Goal: Information Seeking & Learning: Check status

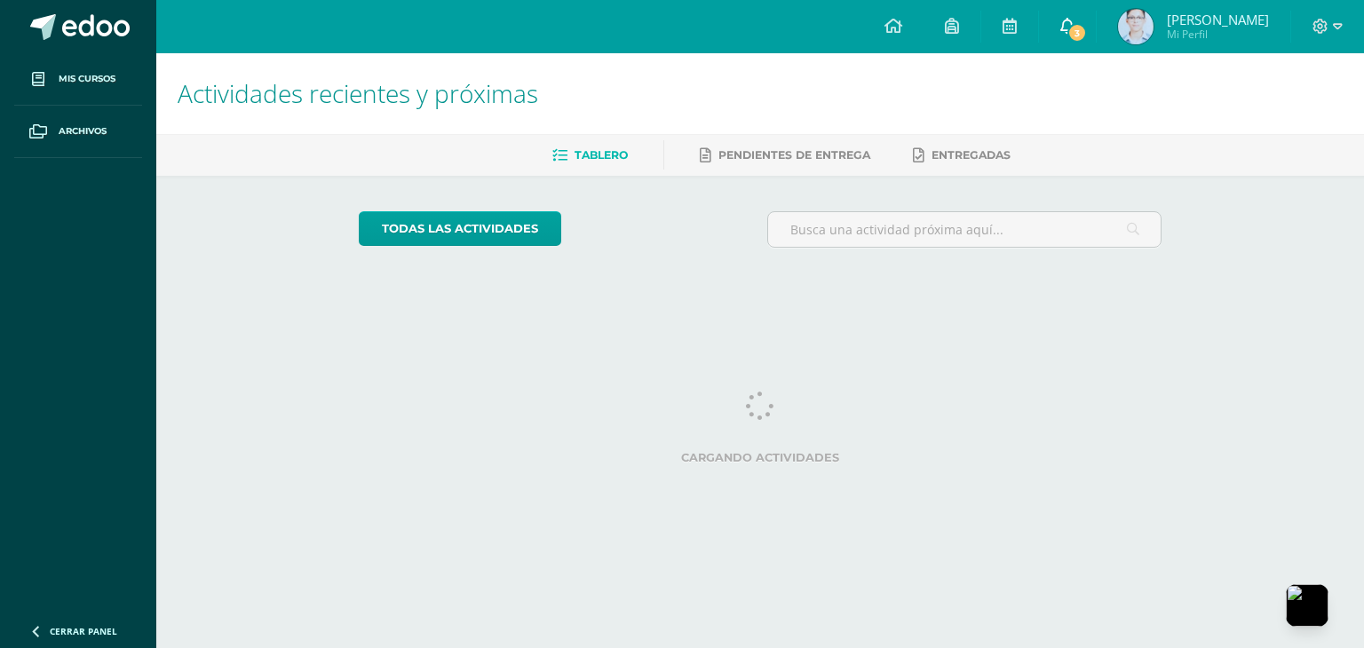
click at [1062, 27] on link "3" at bounding box center [1067, 26] width 57 height 53
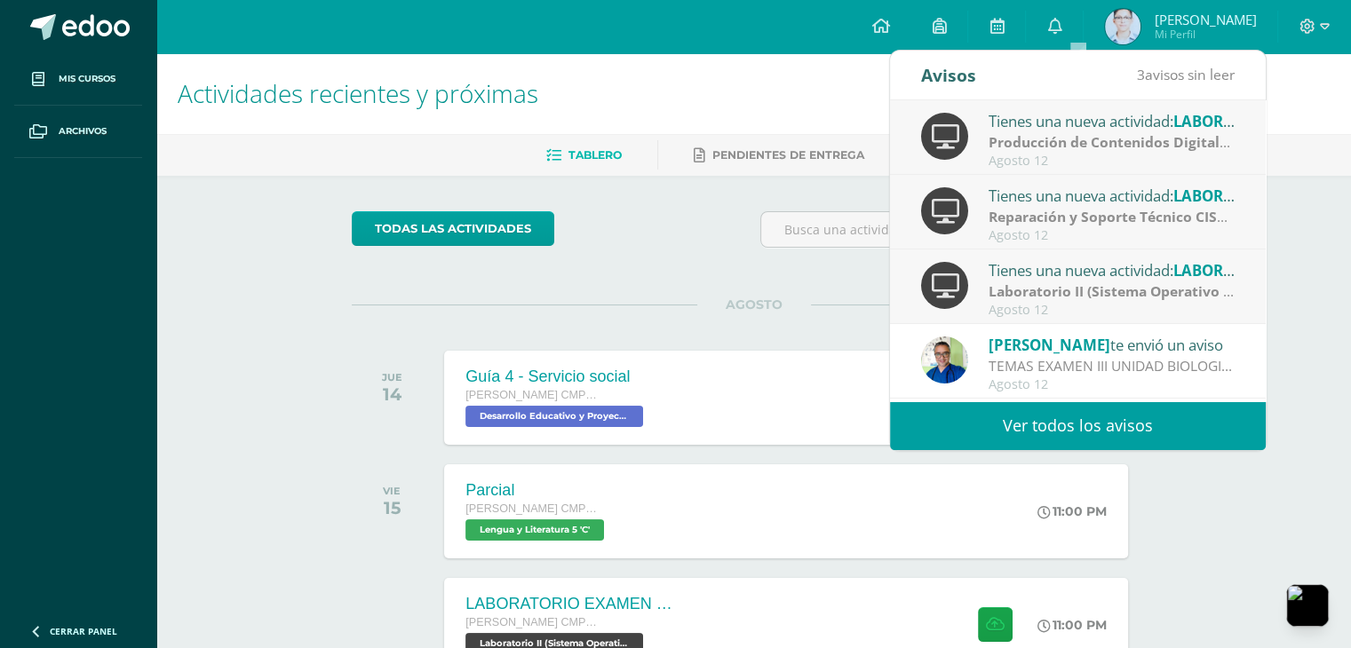
click at [1037, 288] on strong "Laboratorio II (Sistema Operativo Macintoch)" at bounding box center [1144, 291] width 312 height 20
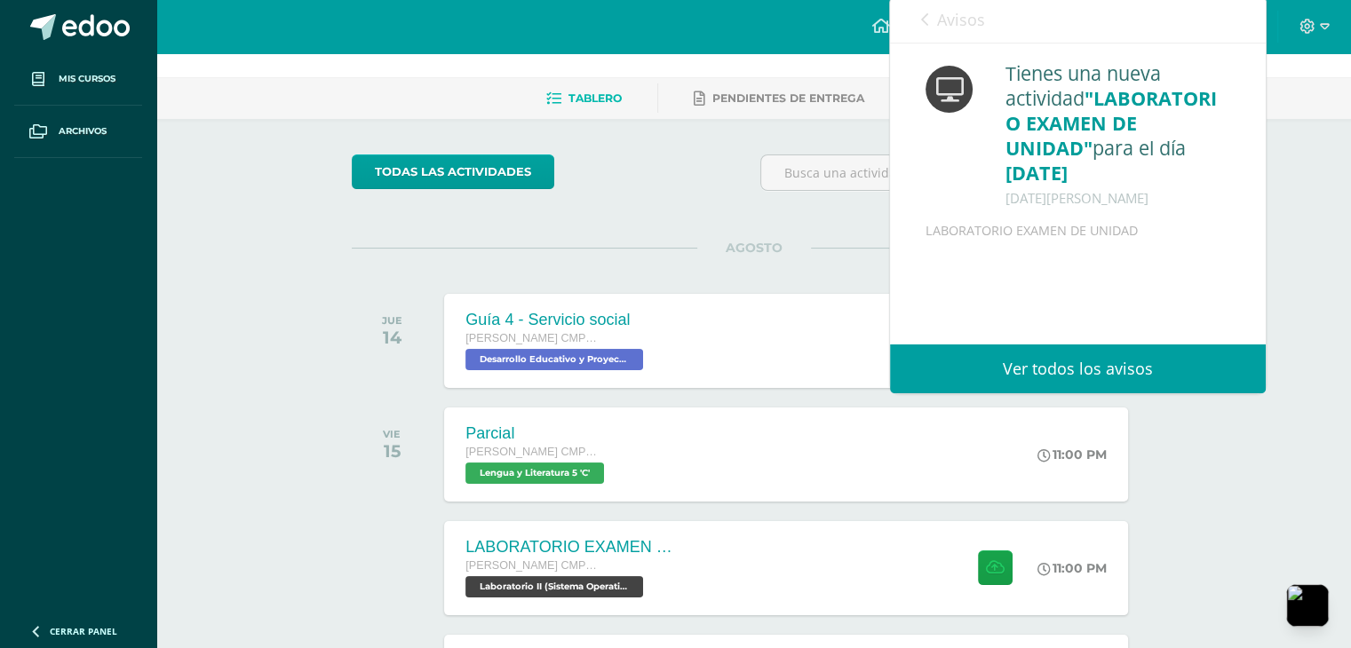
scroll to position [89, 0]
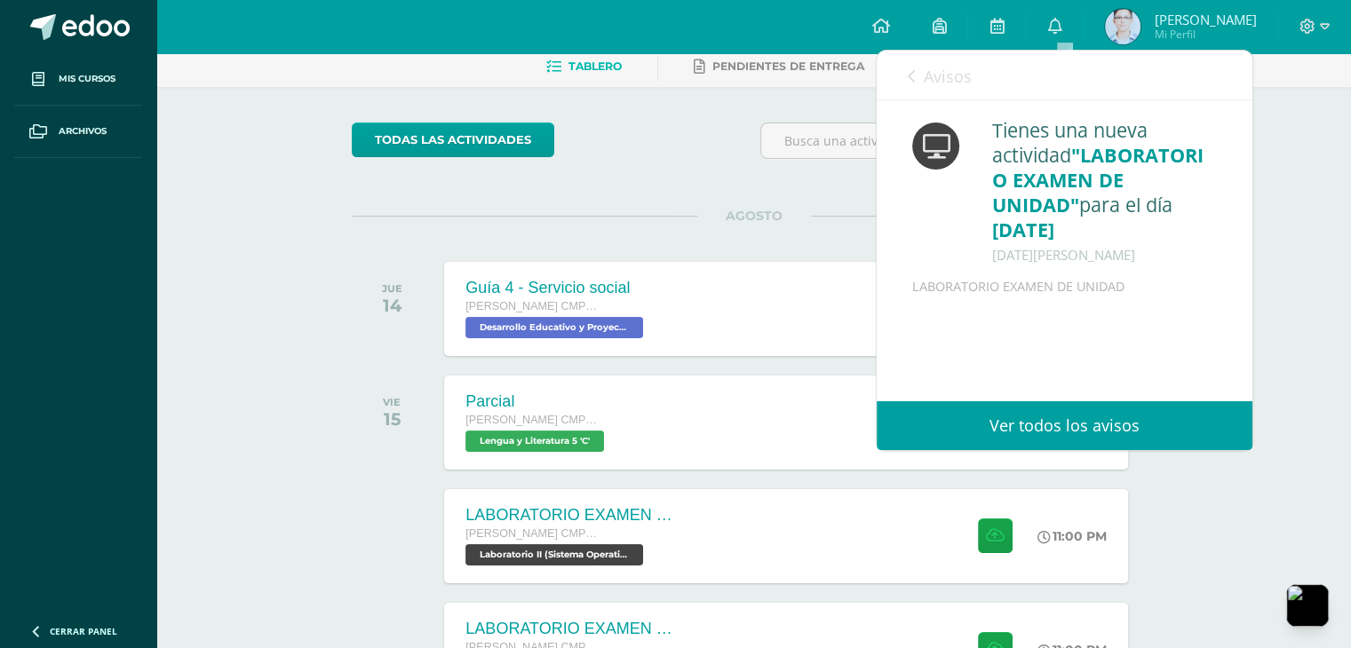
click at [920, 76] on link "Avisos" at bounding box center [939, 76] width 64 height 51
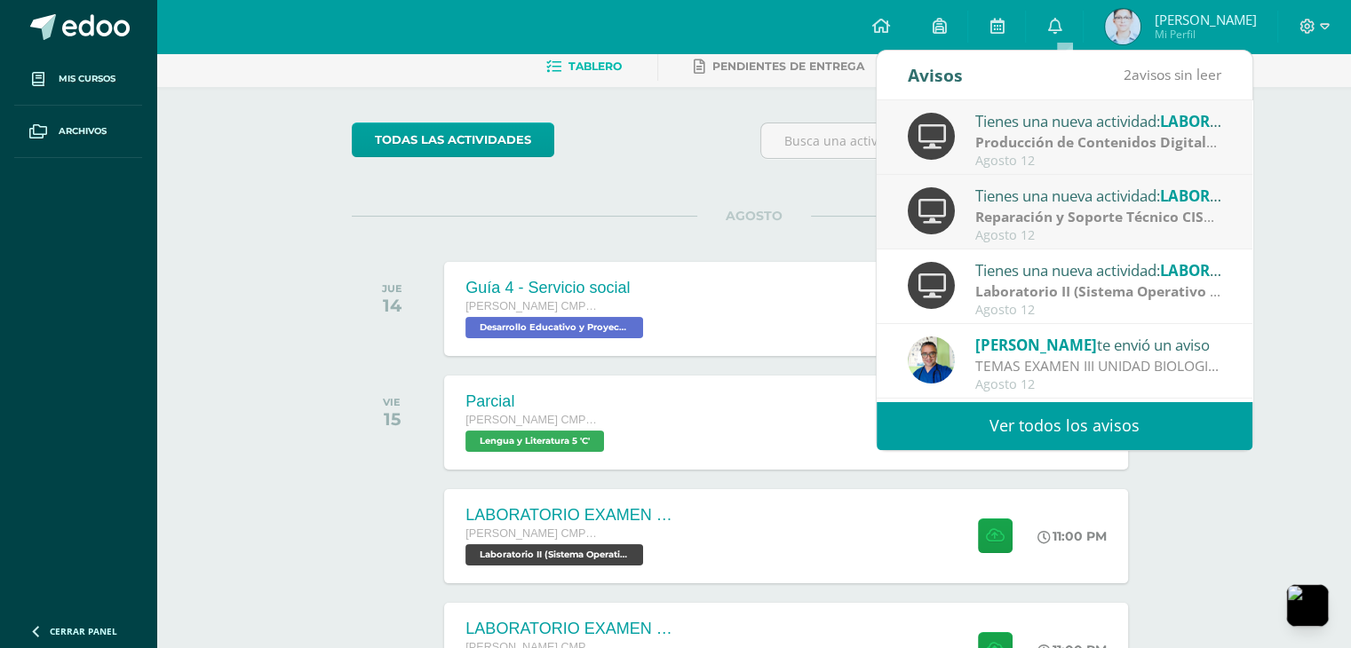
click at [1071, 218] on strong "Reparación y Soporte Técnico CISCO" at bounding box center [1099, 217] width 248 height 20
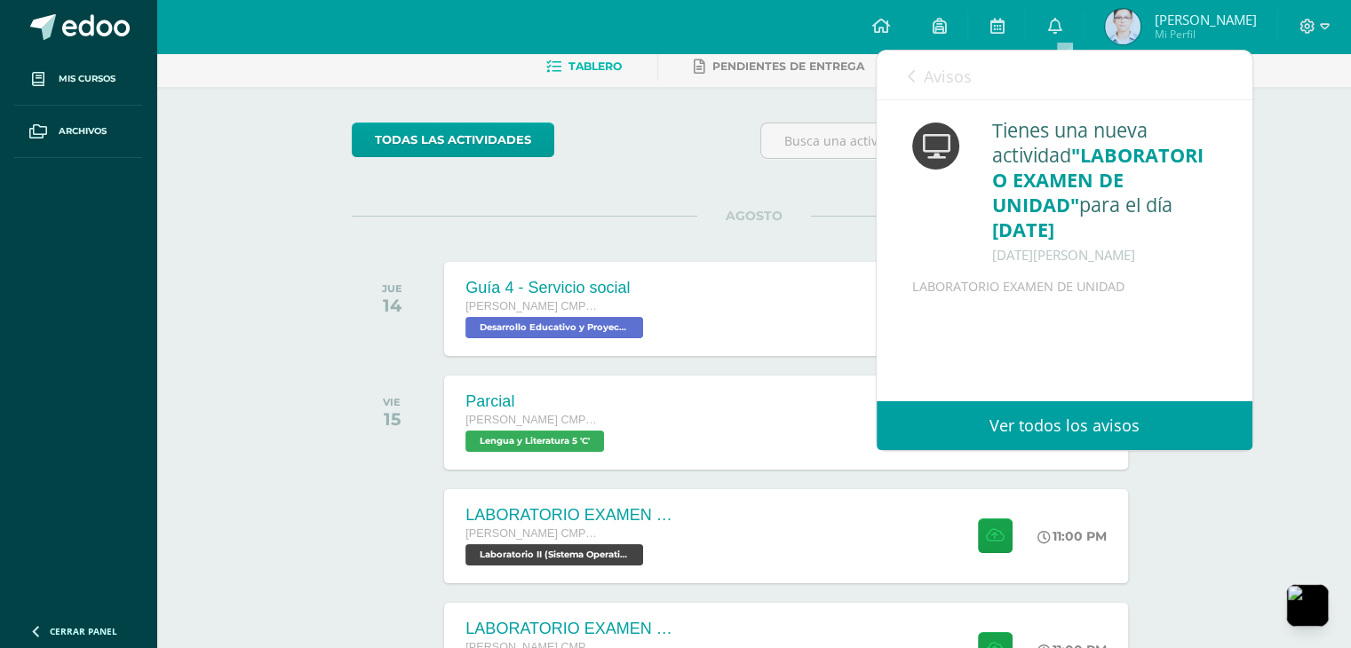
click at [966, 82] on span "Avisos" at bounding box center [947, 76] width 48 height 21
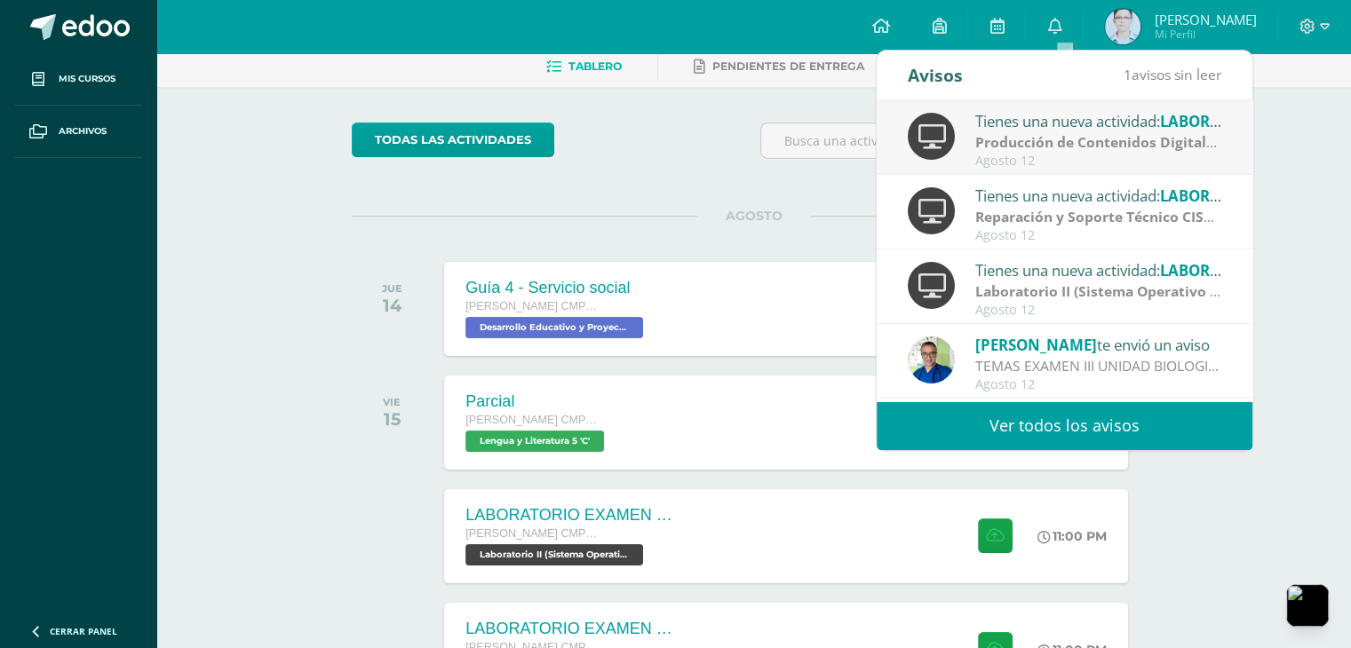
click at [1047, 151] on strong "Producción de Contenidos Digitales" at bounding box center [1098, 142] width 246 height 20
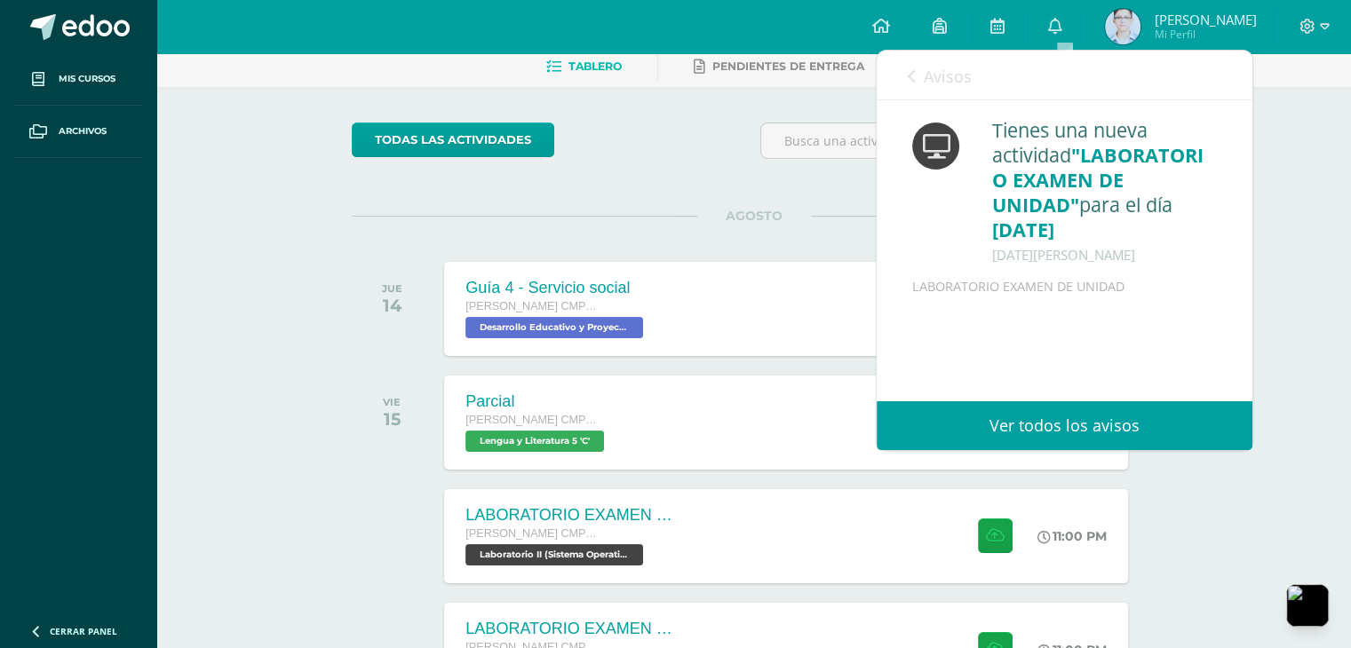
click at [955, 75] on span "Avisos" at bounding box center [947, 76] width 48 height 21
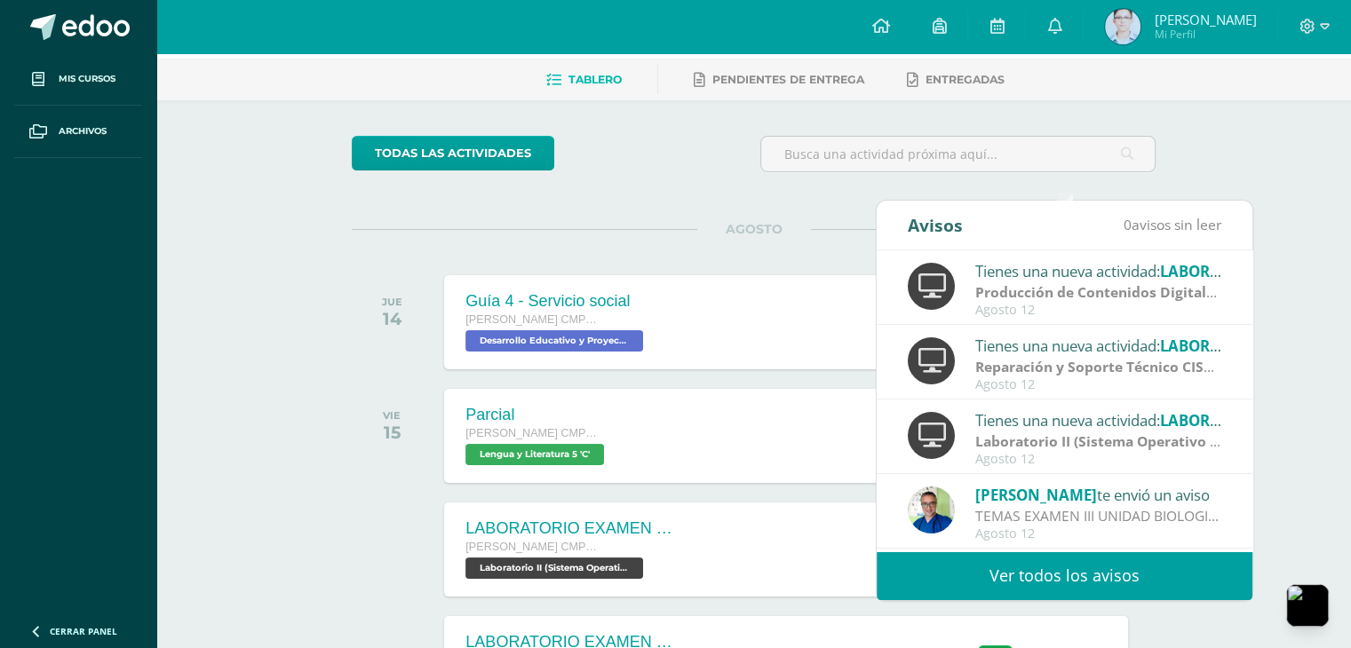
scroll to position [0, 0]
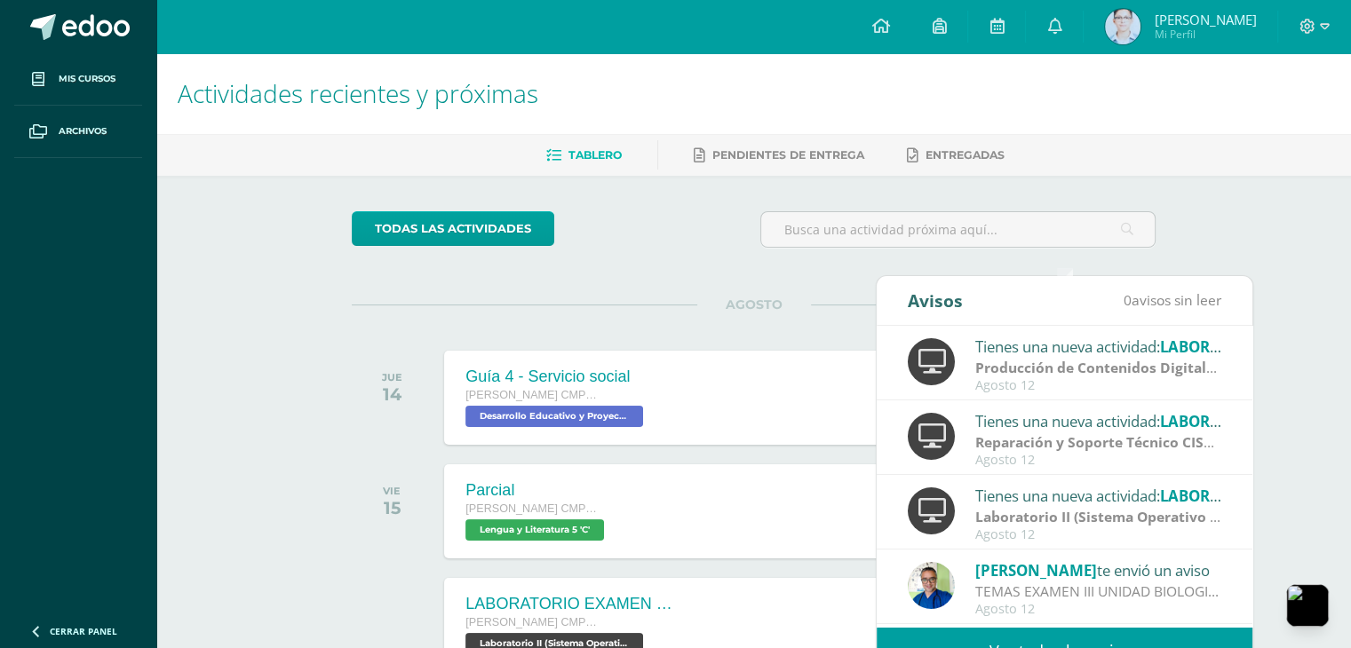
click at [260, 381] on div "Actividades recientes y próximas Tablero Pendientes de entrega Entregadas todas…" at bounding box center [753, 583] width 1194 height 1061
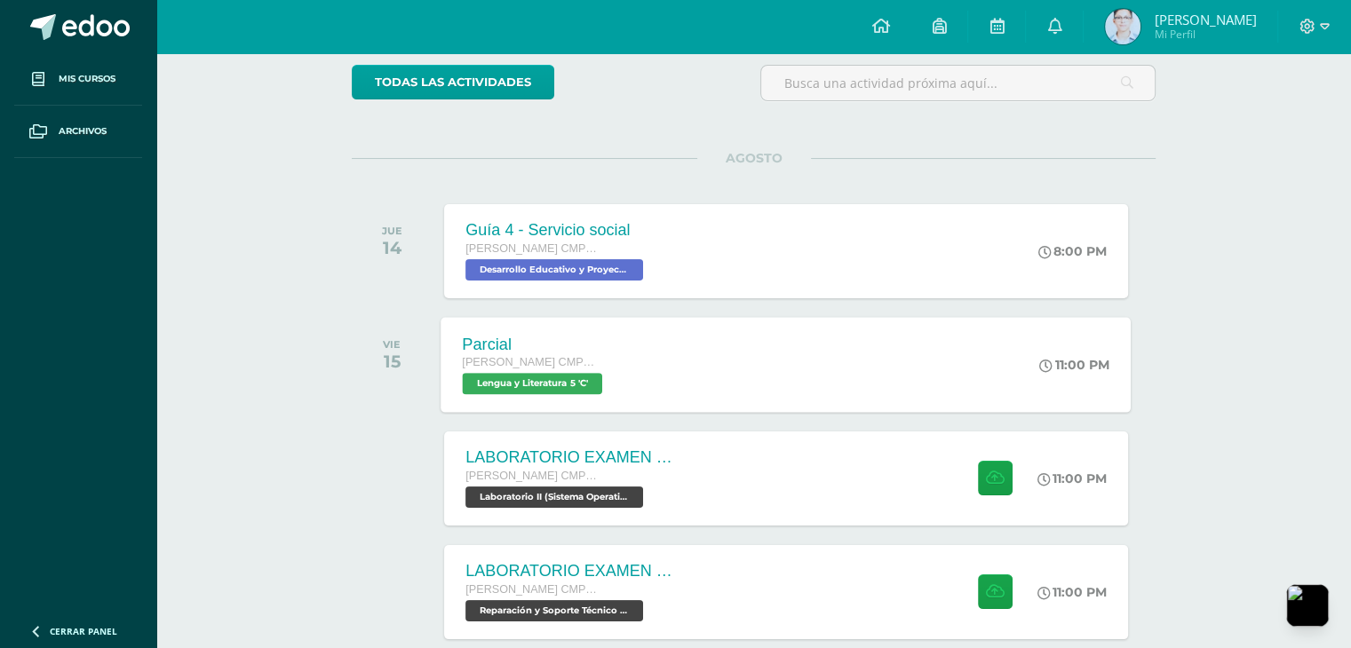
scroll to position [178, 0]
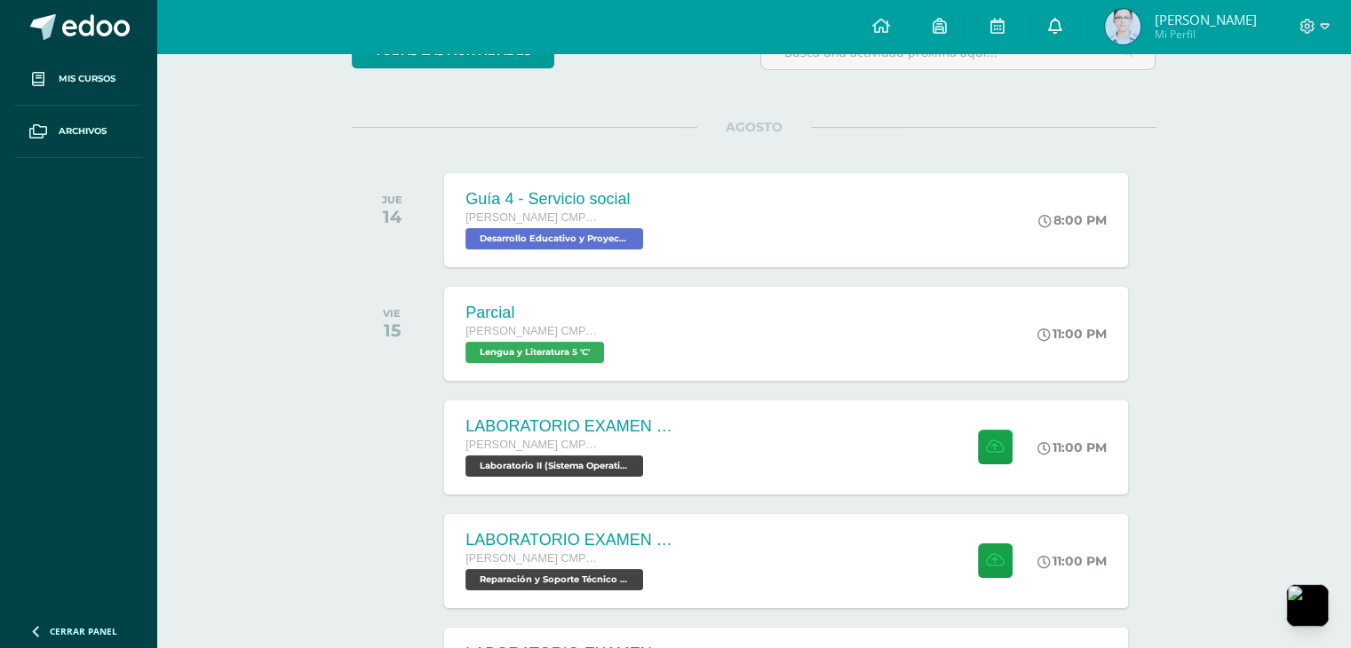
click at [1057, 30] on icon at bounding box center [1054, 26] width 14 height 16
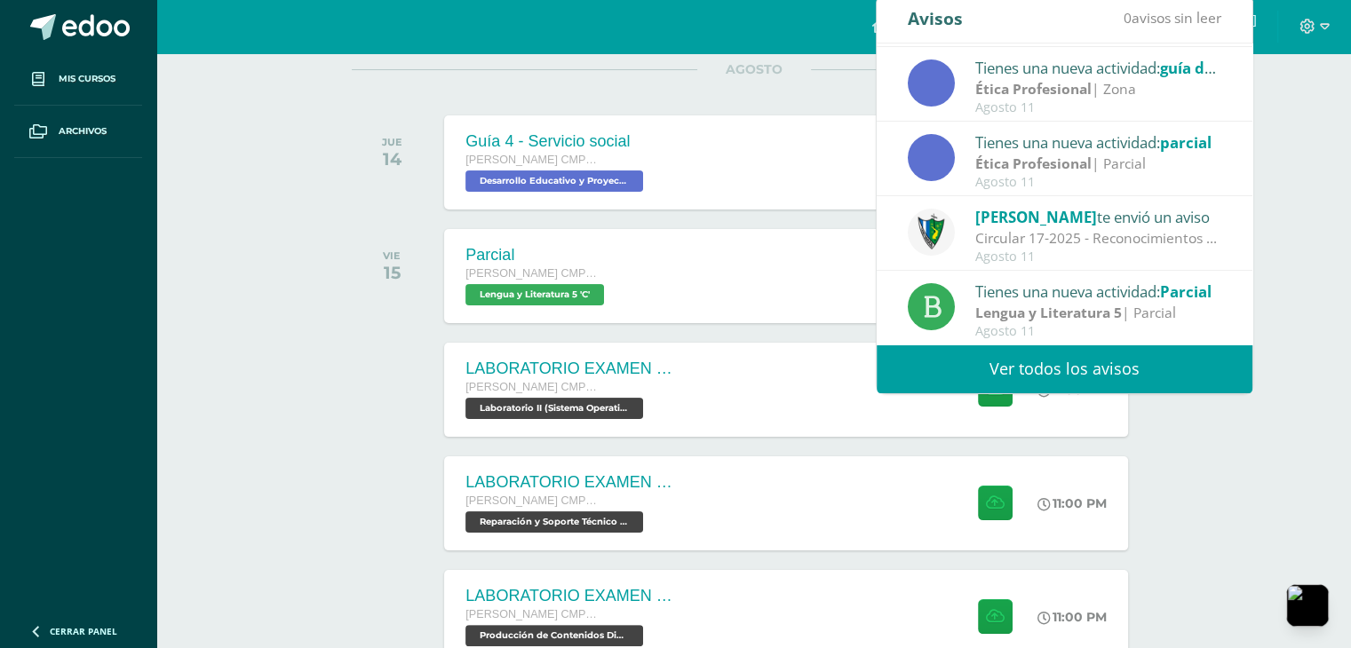
scroll to position [266, 0]
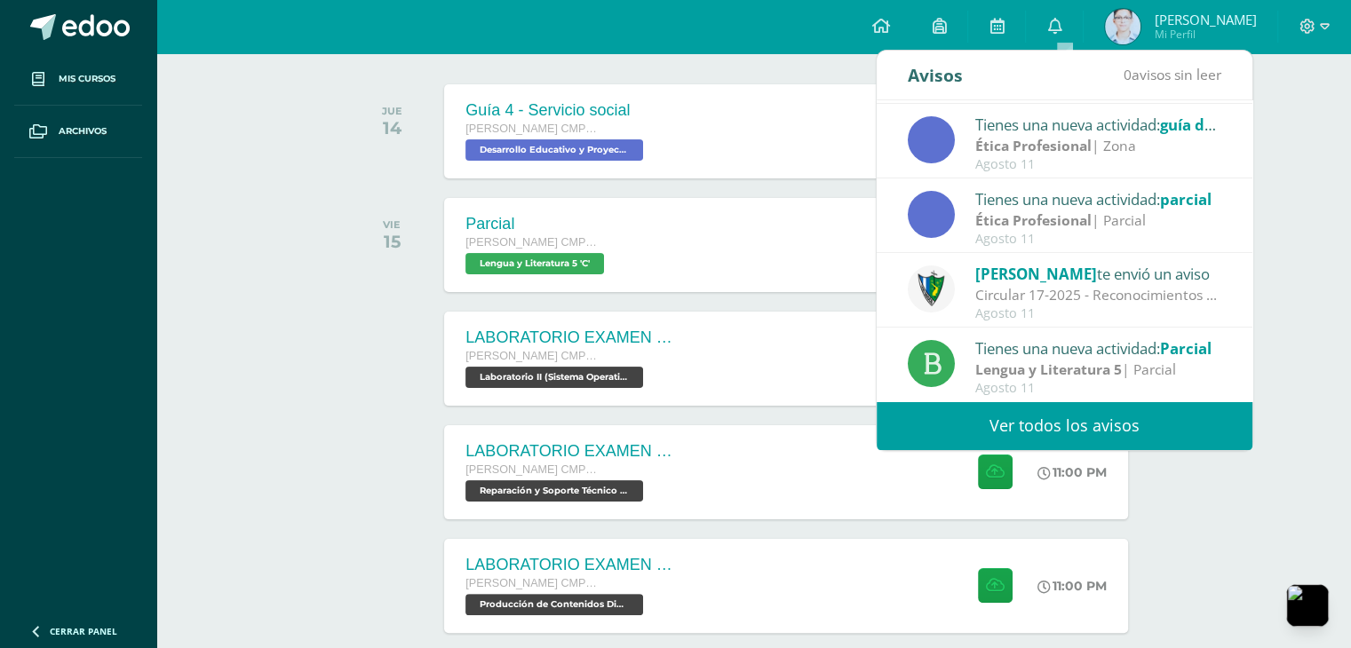
click at [327, 176] on div "todas las Actividades No tienes actividades Échale un vistazo a los demás perío…" at bounding box center [753, 378] width 875 height 939
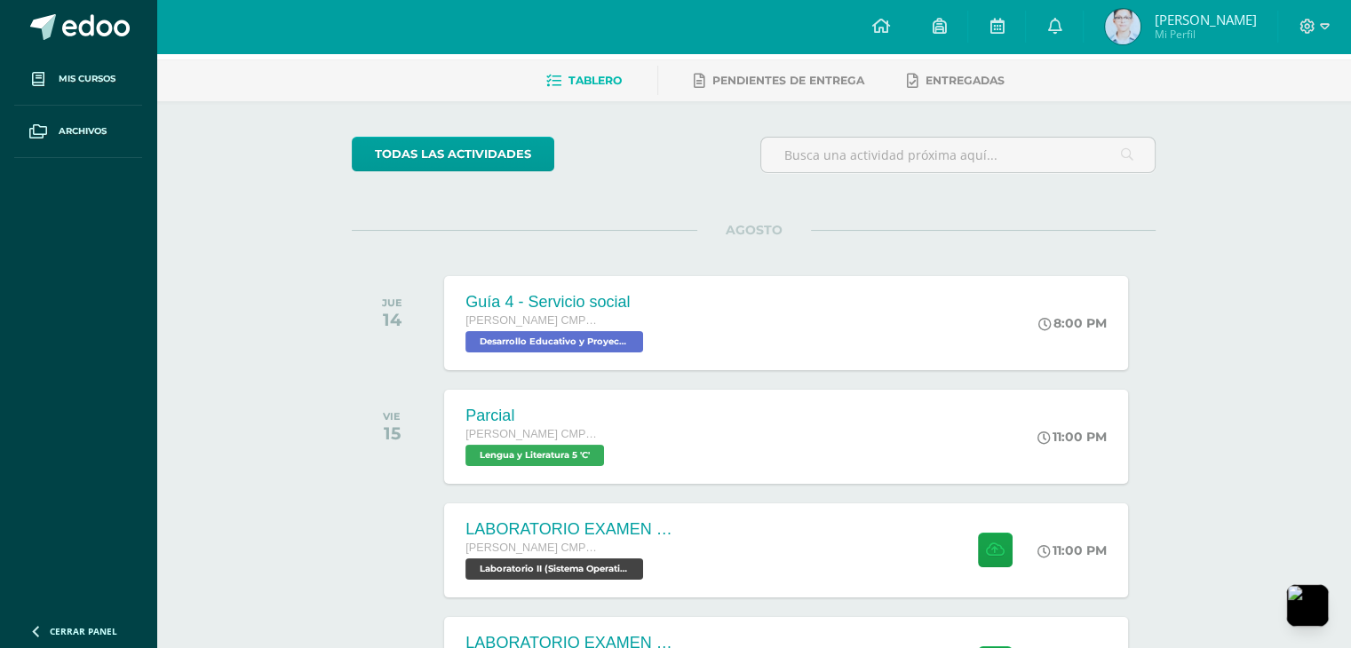
scroll to position [0, 0]
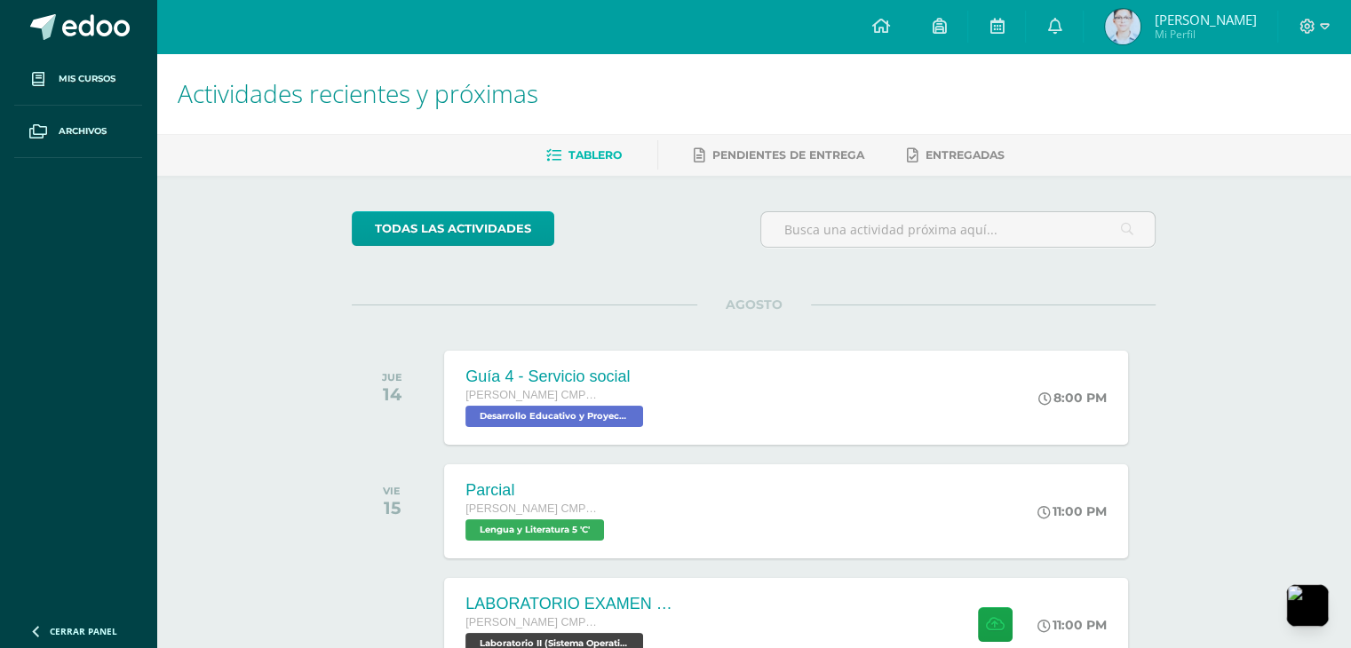
click at [1130, 12] on img at bounding box center [1123, 27] width 36 height 36
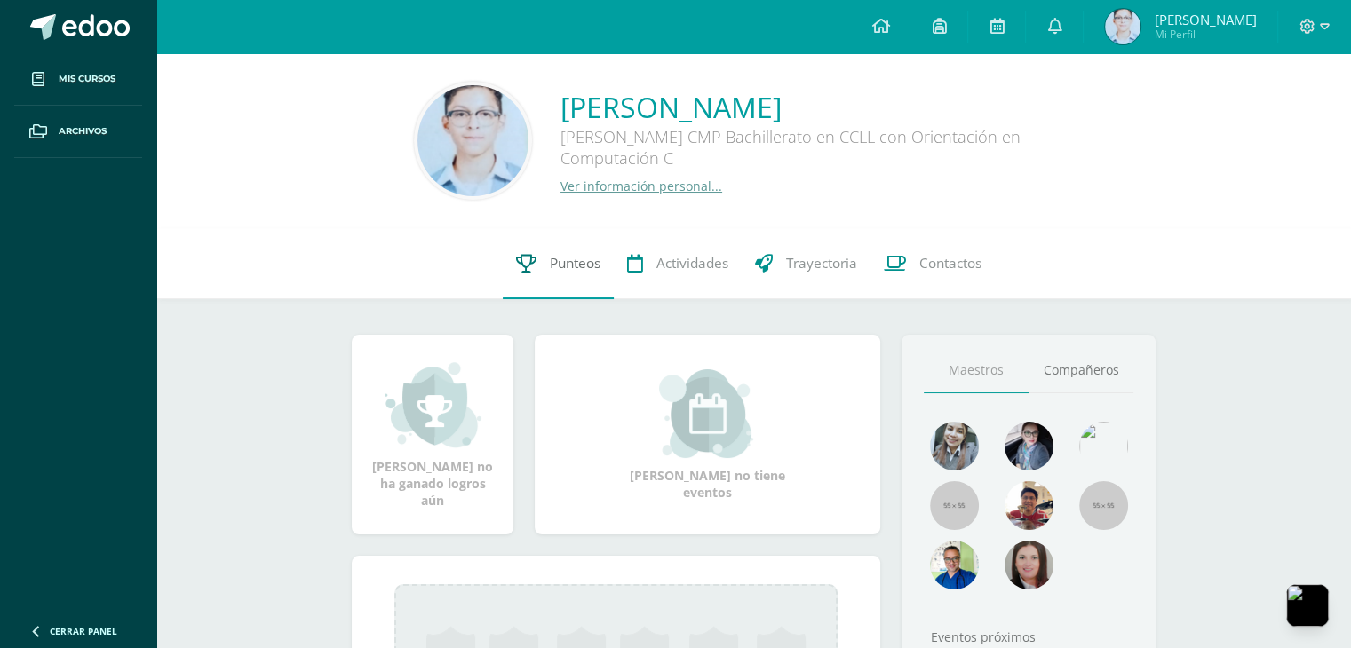
click at [568, 259] on span "Punteos" at bounding box center [575, 263] width 51 height 19
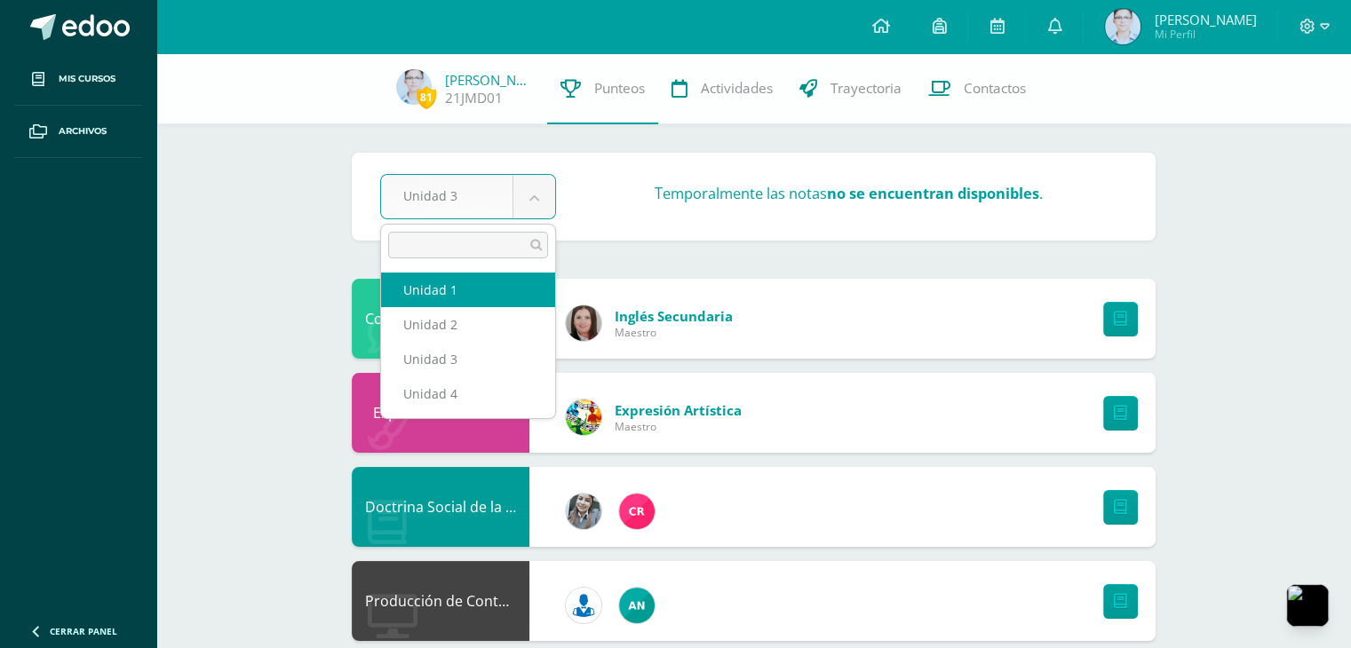
select select "Unidad 1"
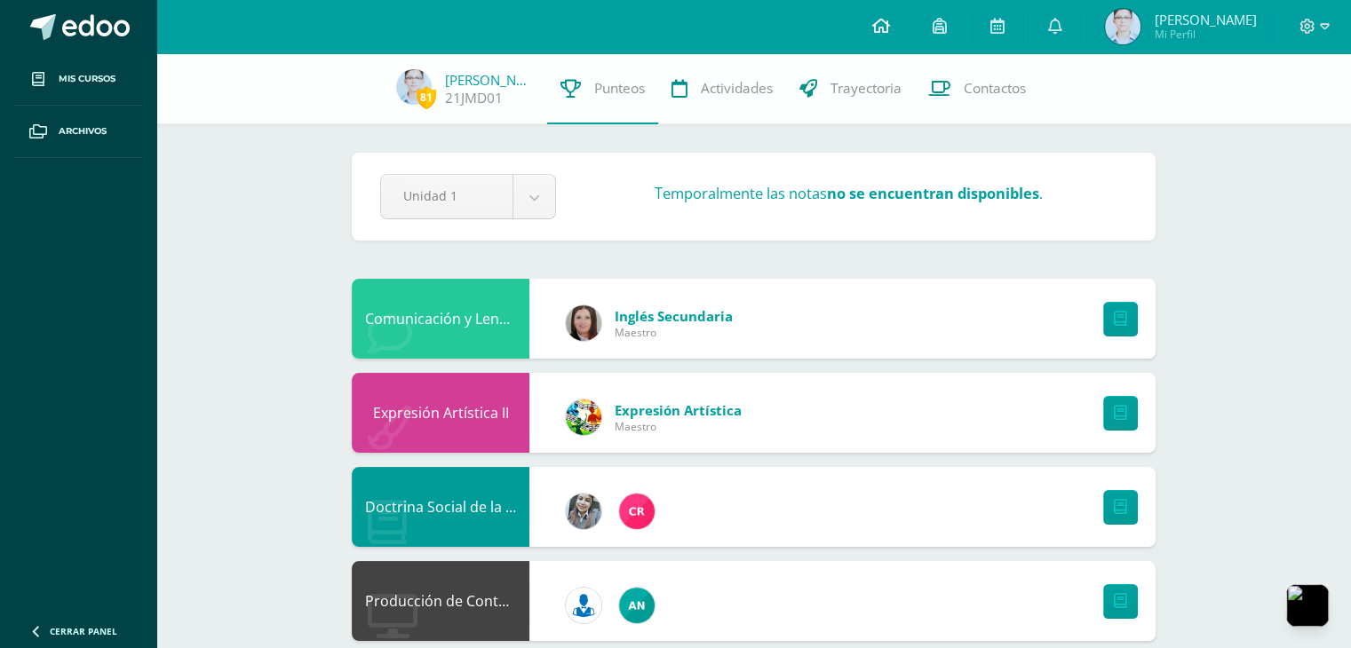
click at [874, 30] on link at bounding box center [880, 26] width 60 height 53
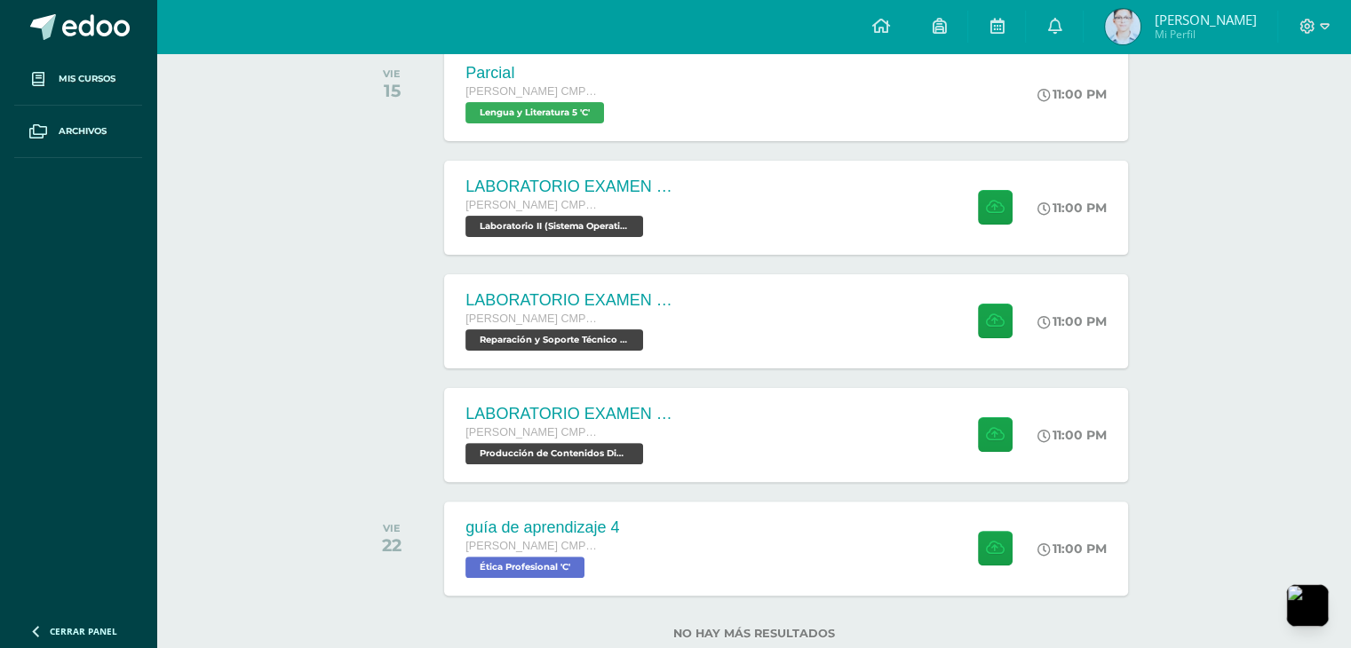
scroll to position [444, 0]
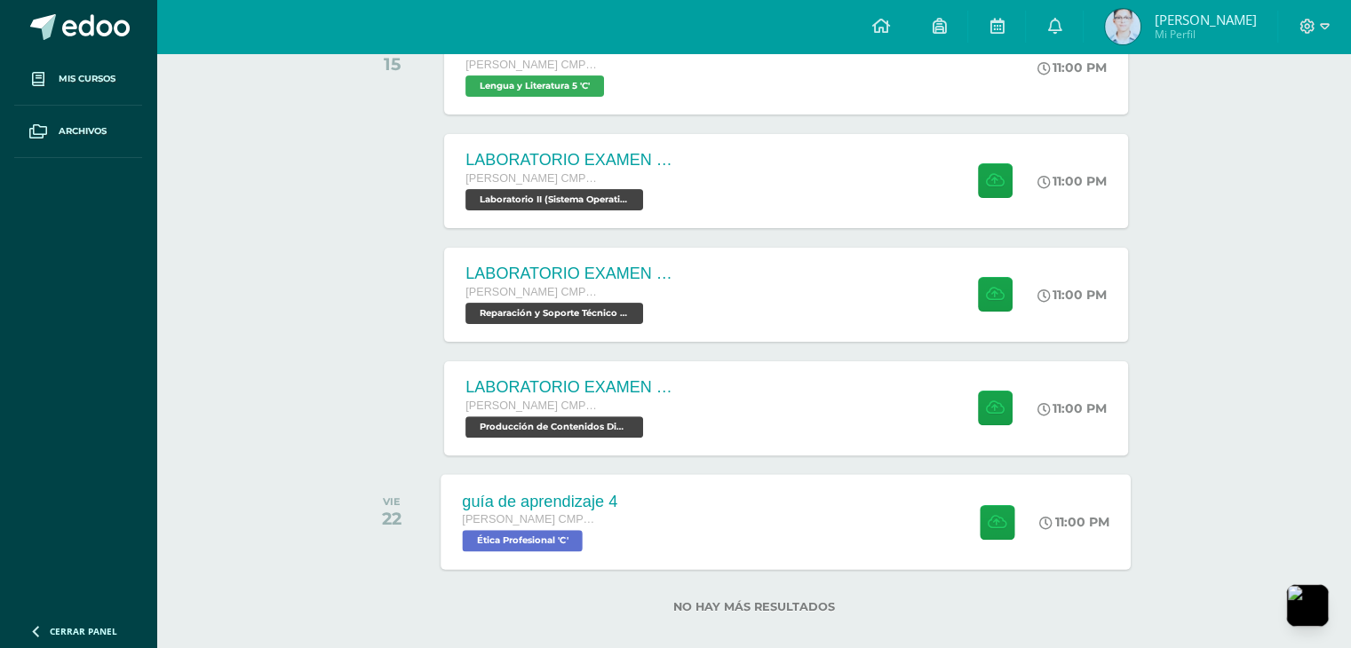
click at [566, 535] on span "Ética Profesional 'C'" at bounding box center [523, 540] width 120 height 21
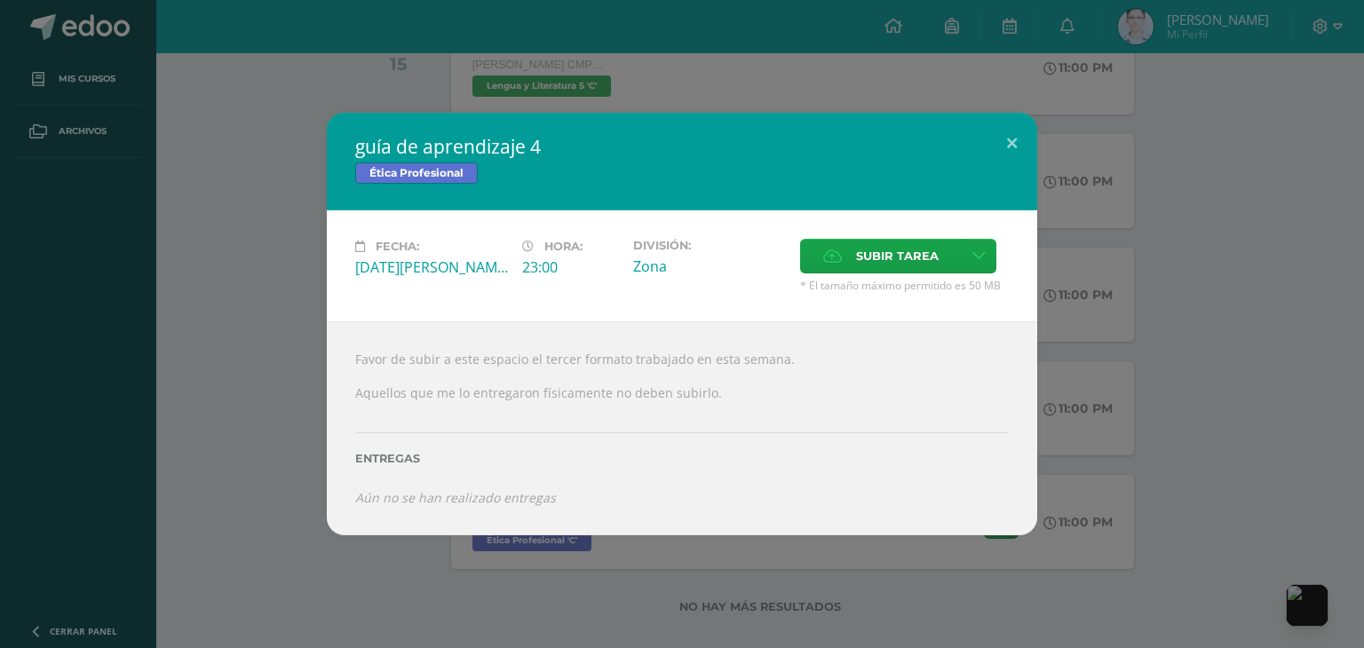
click at [209, 211] on div "guía de aprendizaje 4 Ética Profesional Fecha: Viernes 22 de Agosto Hora: 23:00…" at bounding box center [682, 324] width 1350 height 422
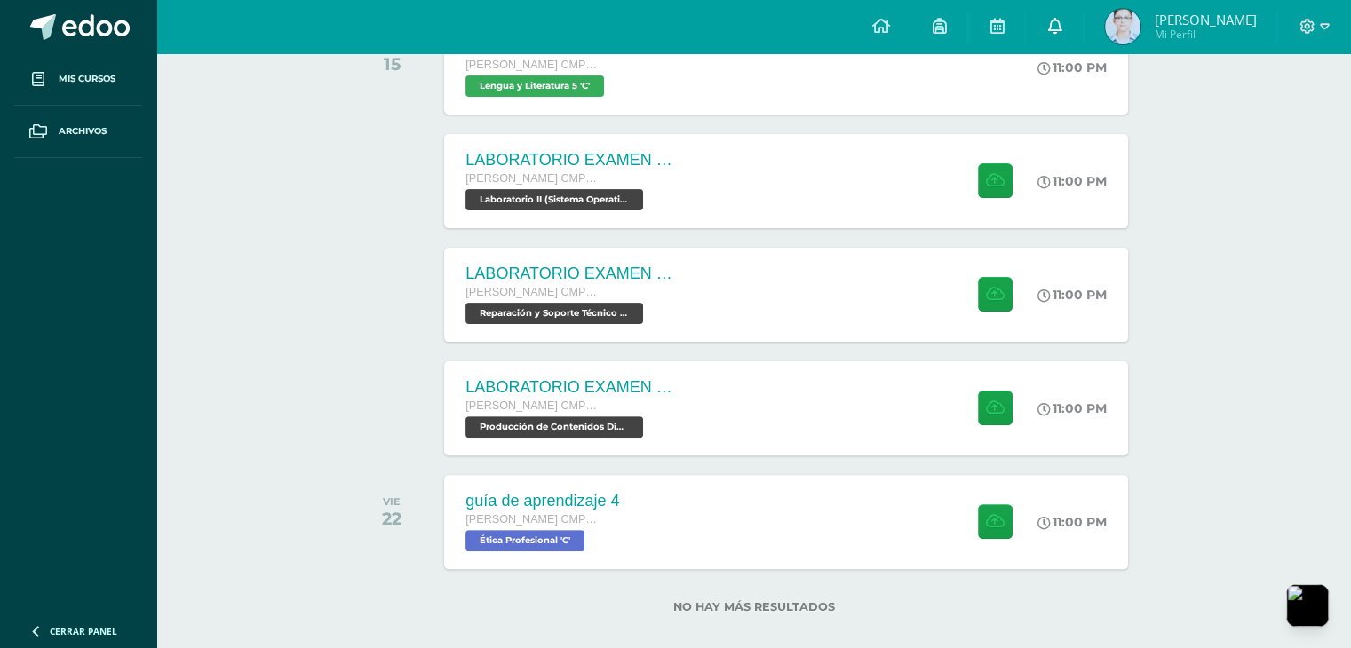
click at [1069, 36] on link at bounding box center [1054, 26] width 57 height 53
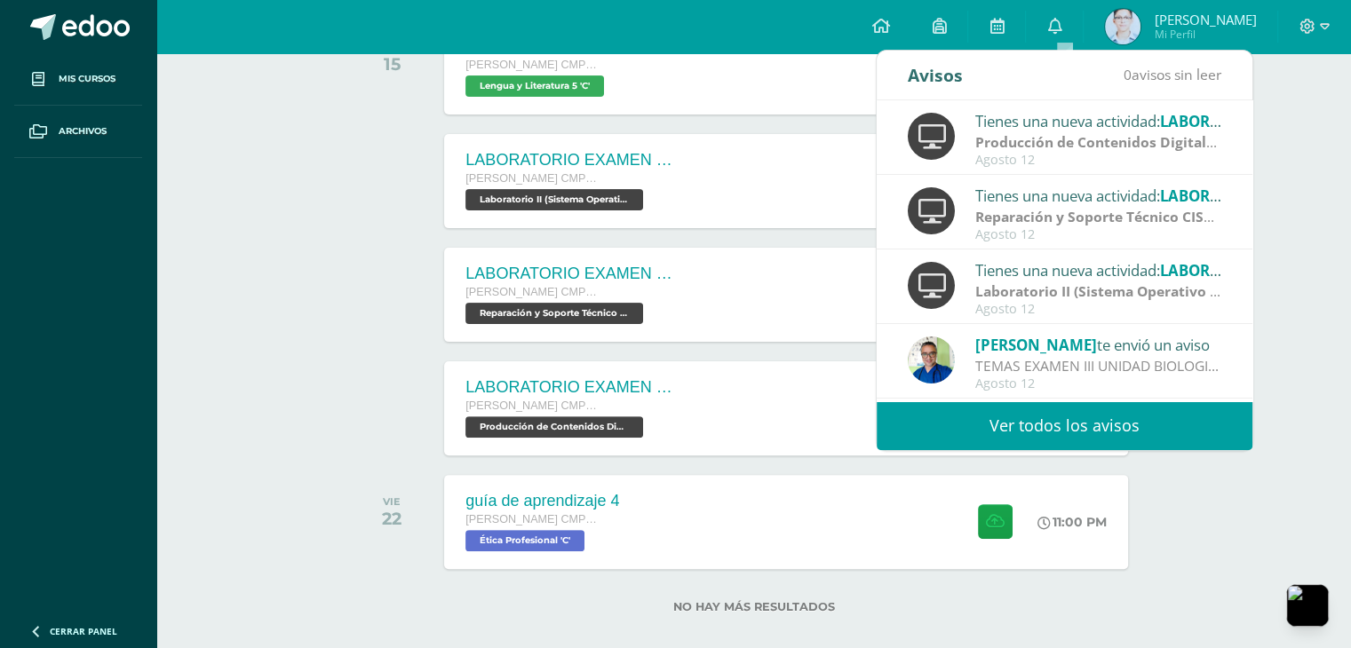
scroll to position [178, 0]
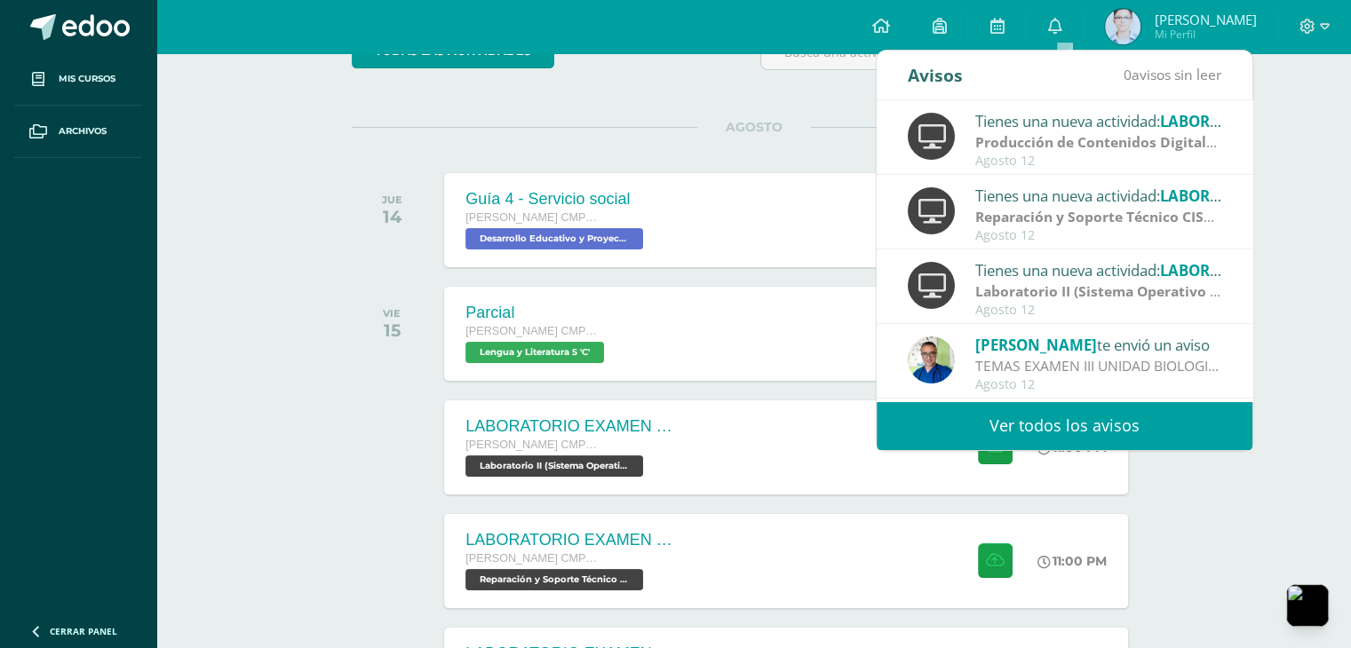
click at [1065, 420] on link "Ver todos los avisos" at bounding box center [1064, 425] width 376 height 49
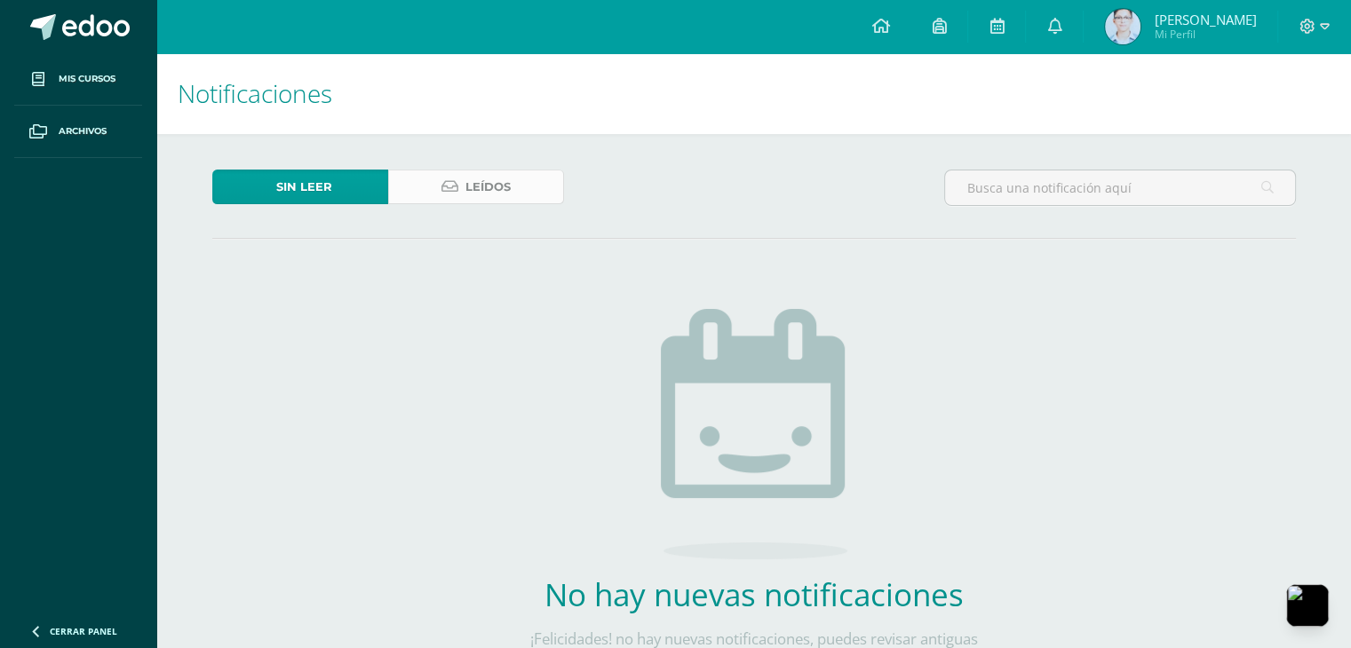
click at [485, 182] on span "Leídos" at bounding box center [487, 186] width 45 height 33
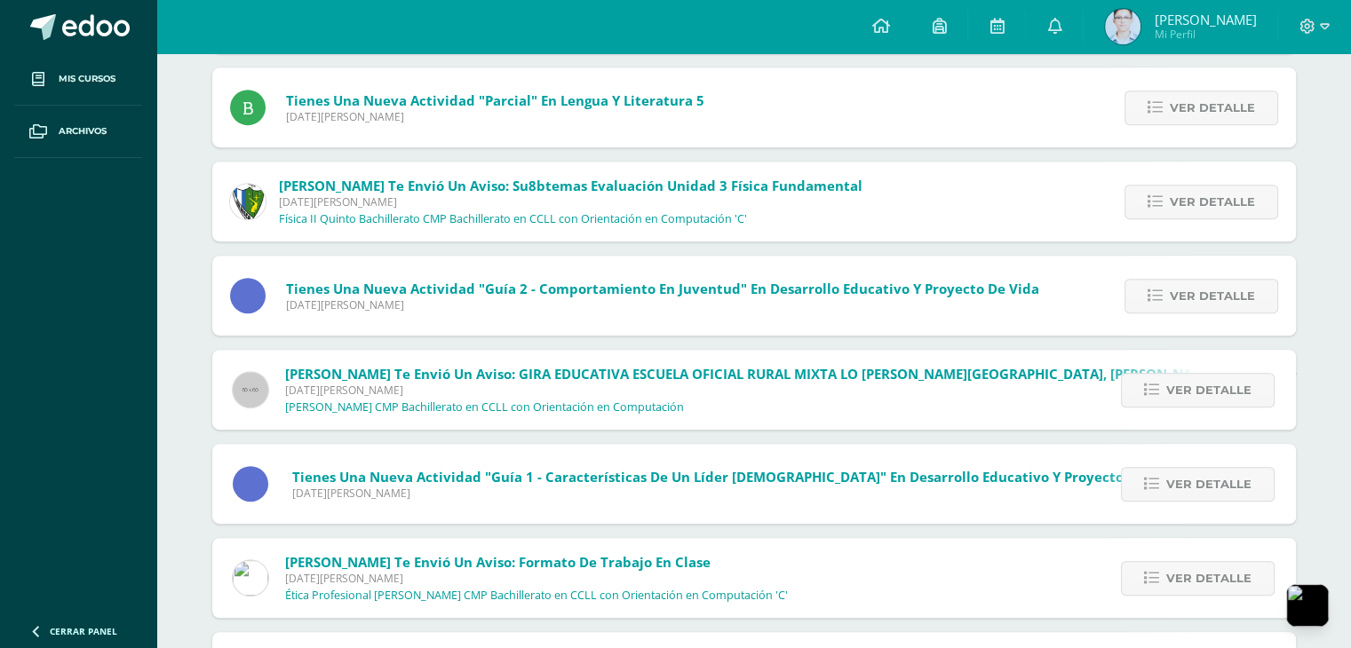
scroll to position [914, 0]
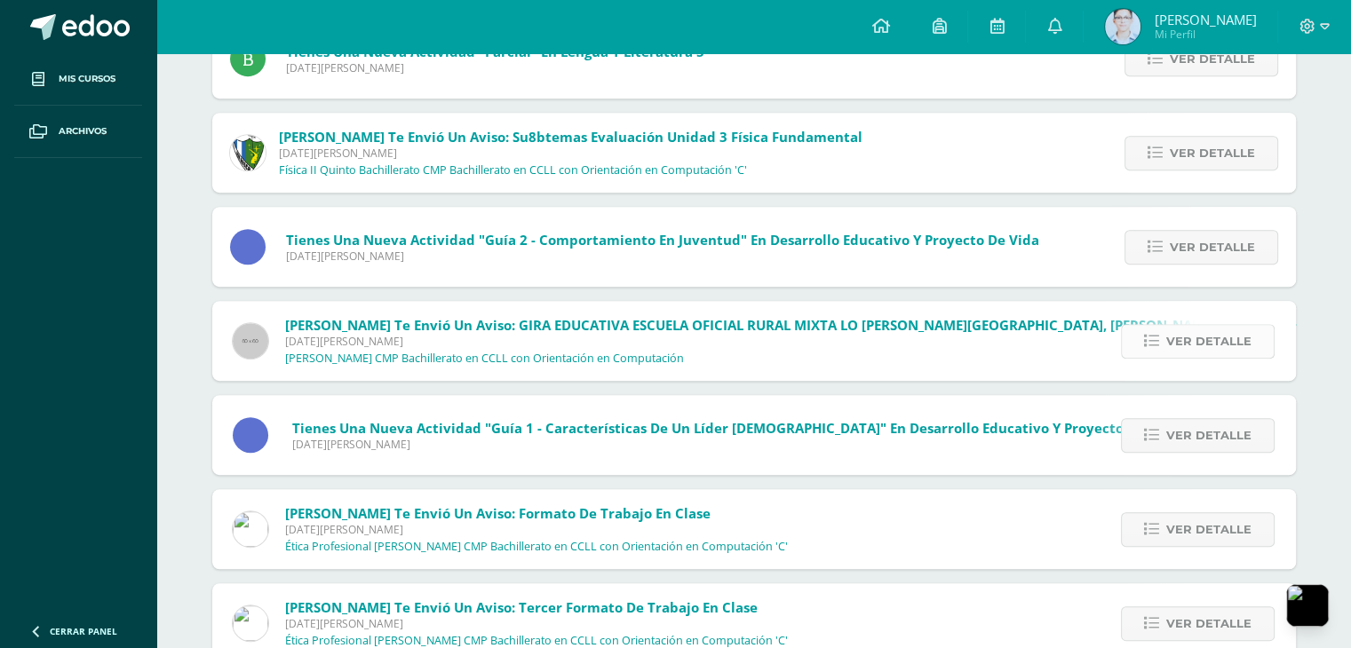
click at [1203, 347] on span "Ver detalle" at bounding box center [1208, 341] width 85 height 33
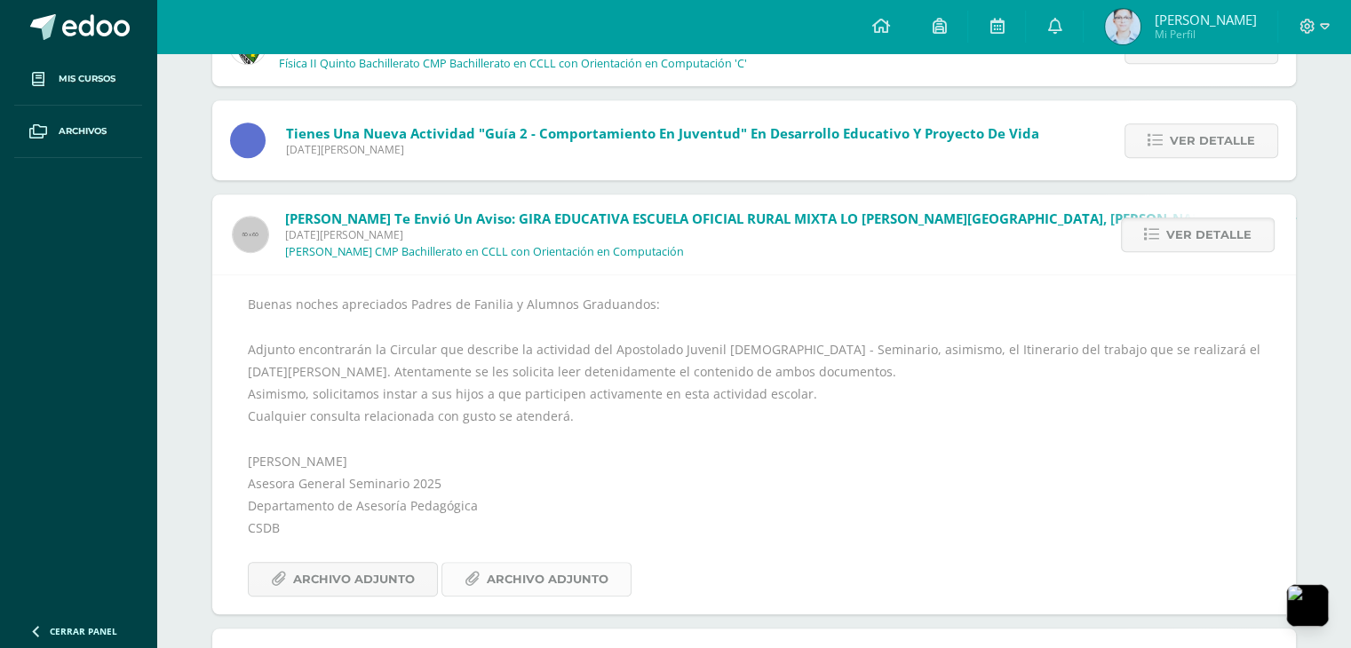
scroll to position [1180, 0]
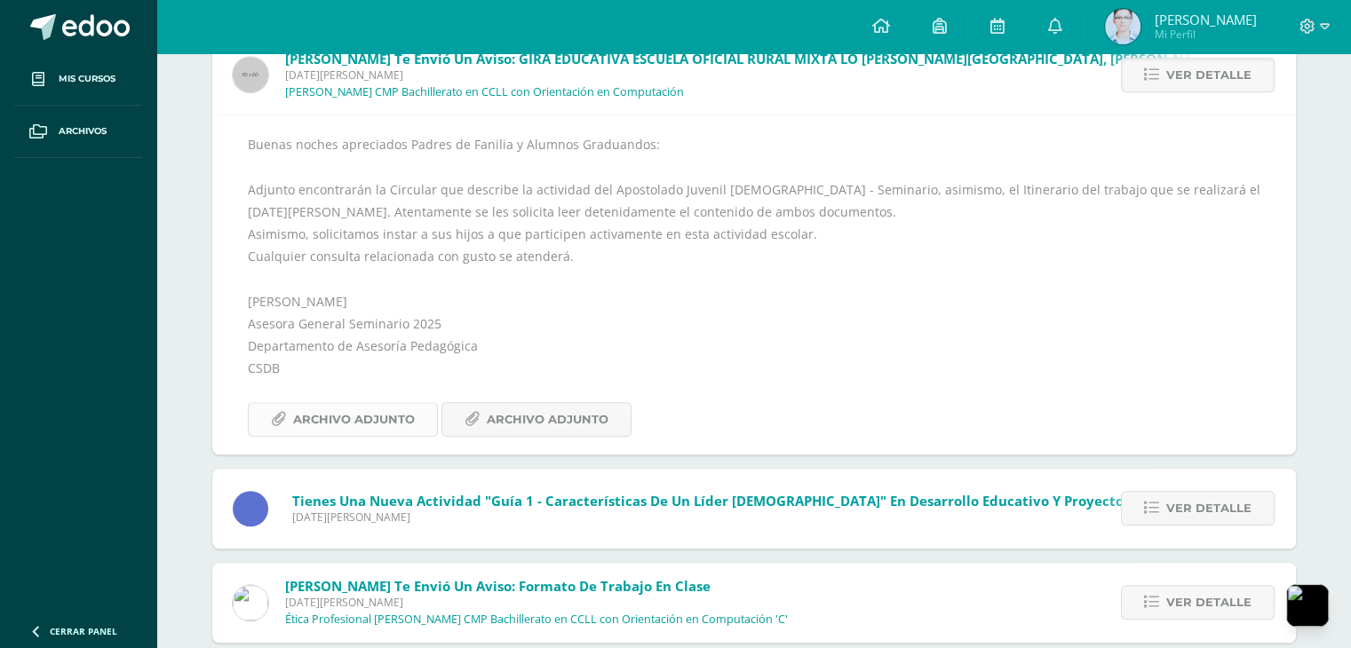
click at [397, 431] on span "Archivo Adjunto" at bounding box center [354, 419] width 122 height 33
click at [517, 413] on span "Archivo Adjunto" at bounding box center [548, 419] width 122 height 33
